Goal: Task Accomplishment & Management: Manage account settings

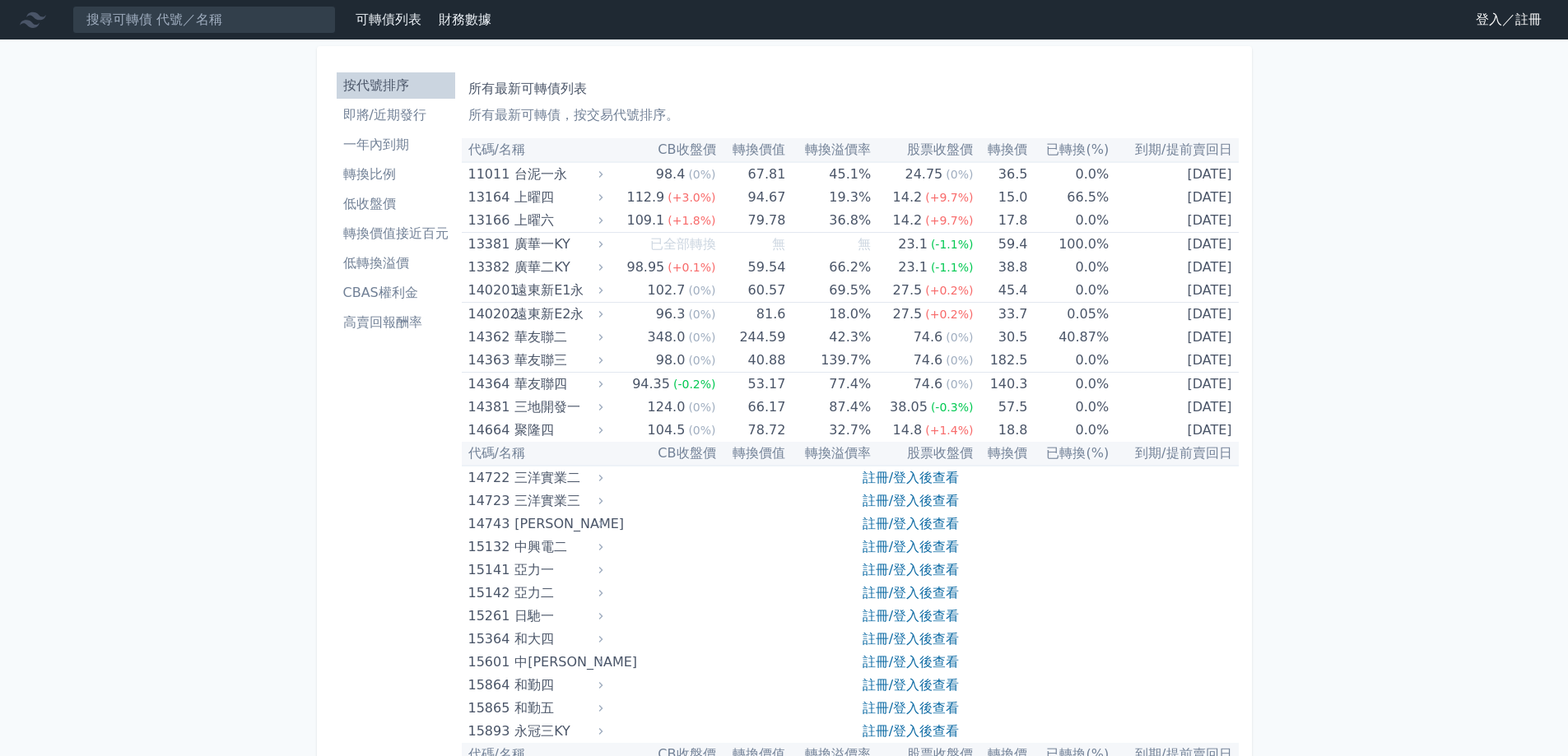
click at [1486, 21] on link "登入／註冊" at bounding box center [1508, 20] width 92 height 27
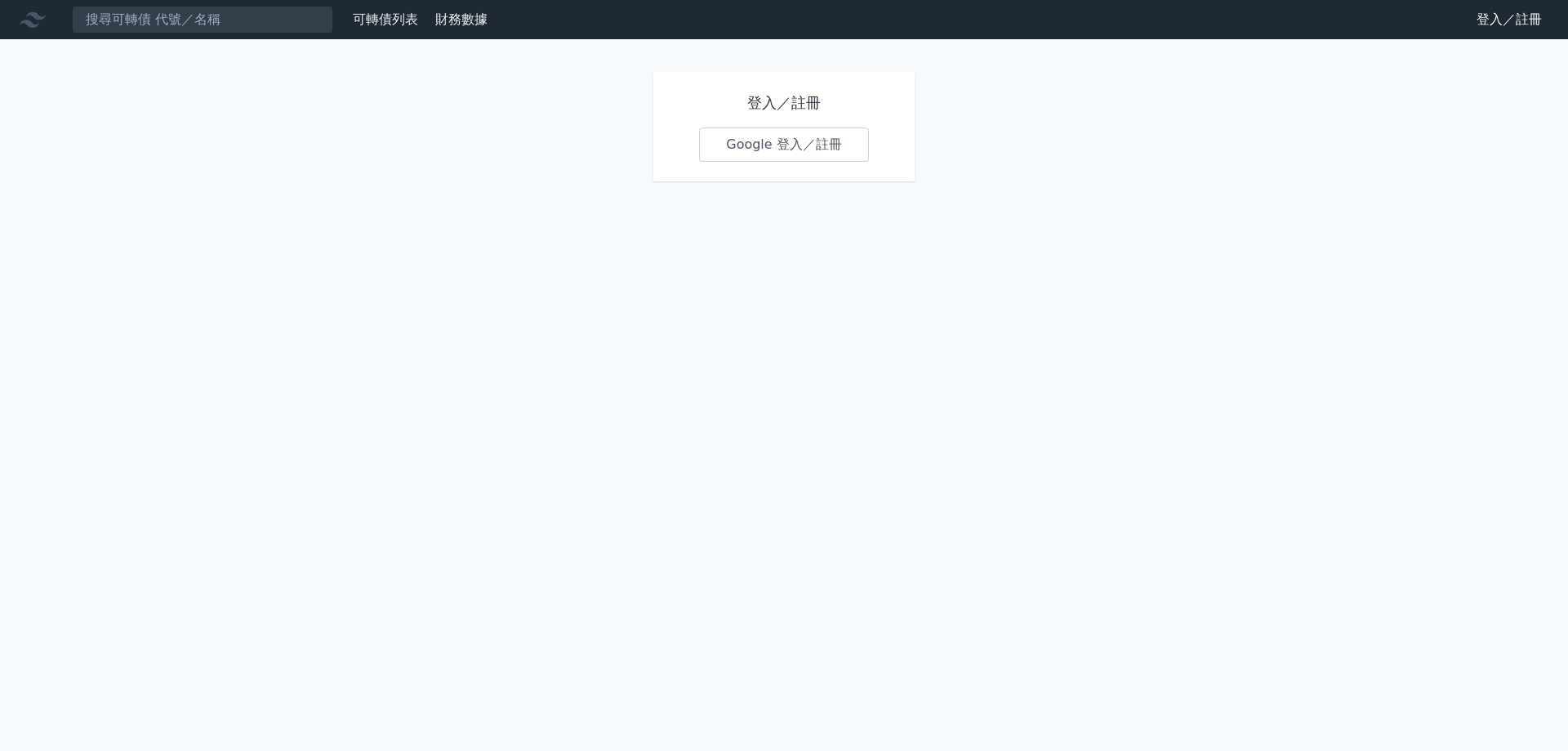
click at [725, 150] on link "Google 登入／註冊" at bounding box center [784, 144] width 170 height 34
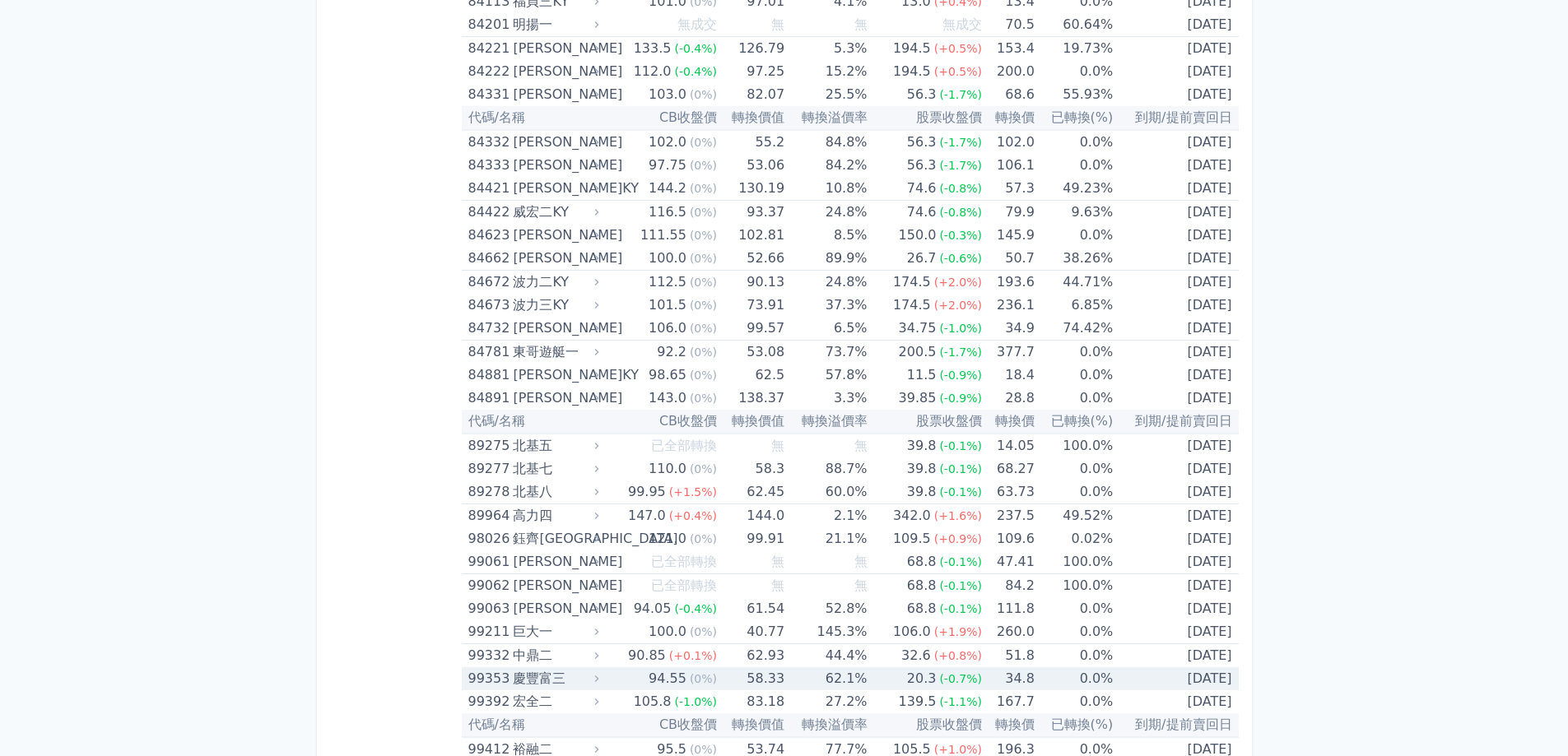
scroll to position [9157, 0]
